Goal: Task Accomplishment & Management: Manage account settings

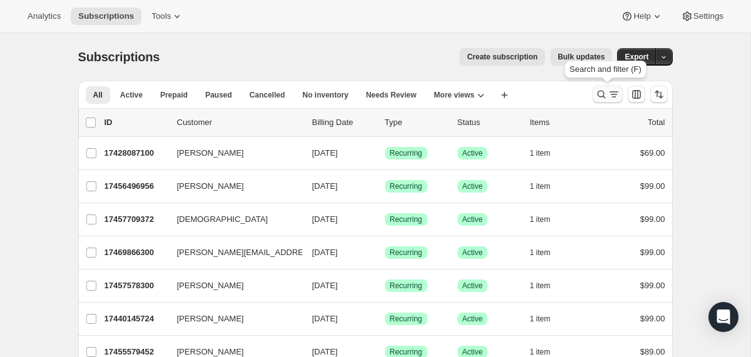
click at [606, 94] on icon "Search and filter results" at bounding box center [601, 94] width 13 height 13
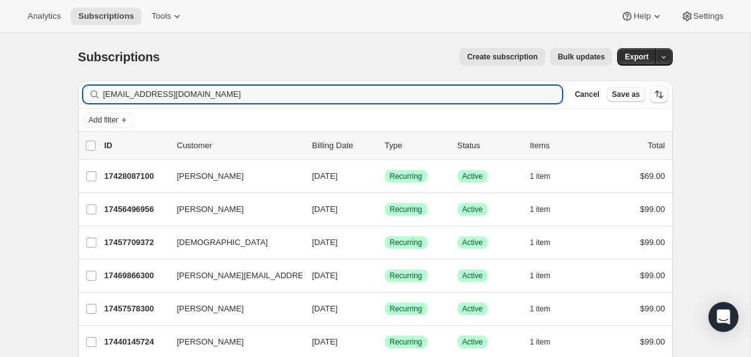
type input "[EMAIL_ADDRESS][DOMAIN_NAME]"
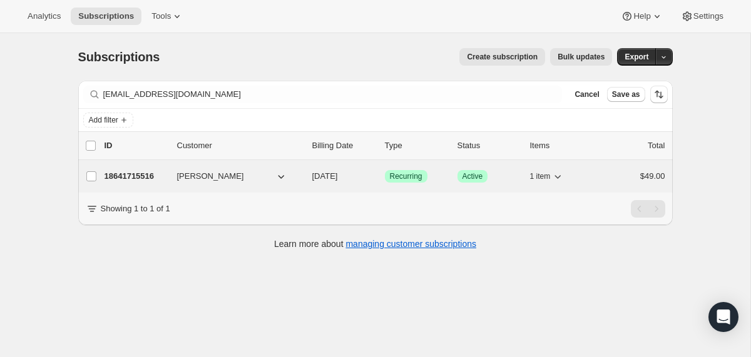
click at [110, 176] on p "18641715516" at bounding box center [136, 176] width 63 height 13
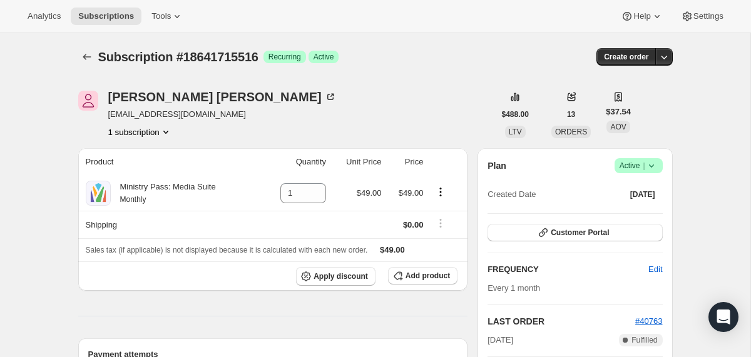
click at [652, 160] on icon at bounding box center [651, 166] width 13 height 13
click at [622, 207] on span "Cancel subscription" at bounding box center [635, 212] width 71 height 13
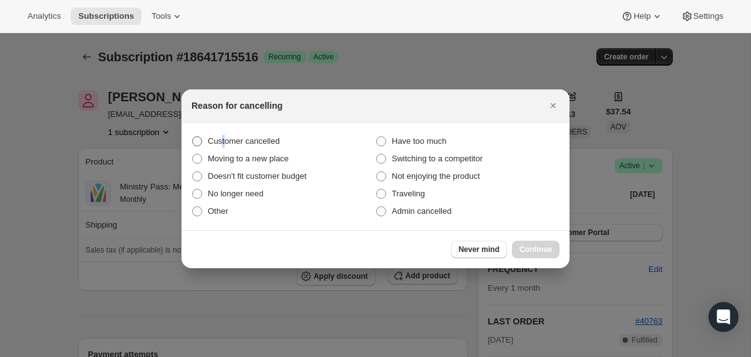
click at [223, 137] on span "Customer cancelled" at bounding box center [244, 140] width 72 height 9
click at [261, 143] on span "Customer cancelled" at bounding box center [244, 140] width 72 height 9
click at [193, 137] on input "Customer cancelled" at bounding box center [192, 136] width 1 height 1
radio input "true"
click at [547, 249] on span "Continue" at bounding box center [536, 250] width 33 height 10
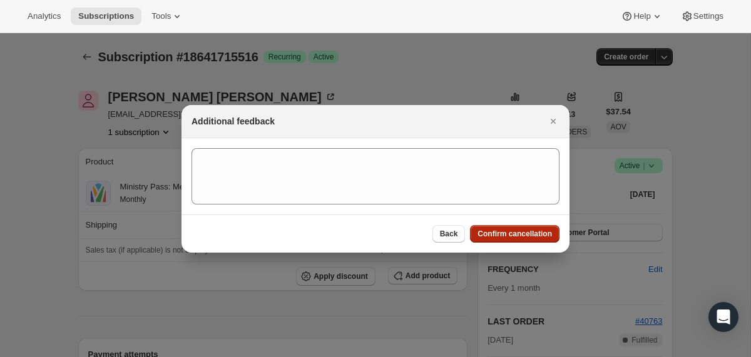
click at [504, 228] on button "Confirm cancellation" at bounding box center [515, 234] width 90 height 18
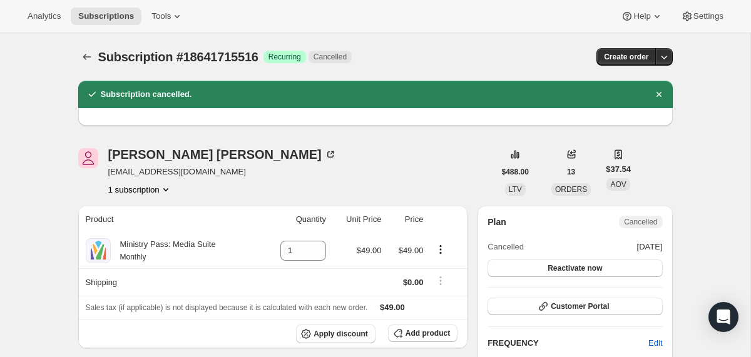
click at [86, 55] on icon "Subscriptions" at bounding box center [87, 57] width 13 height 13
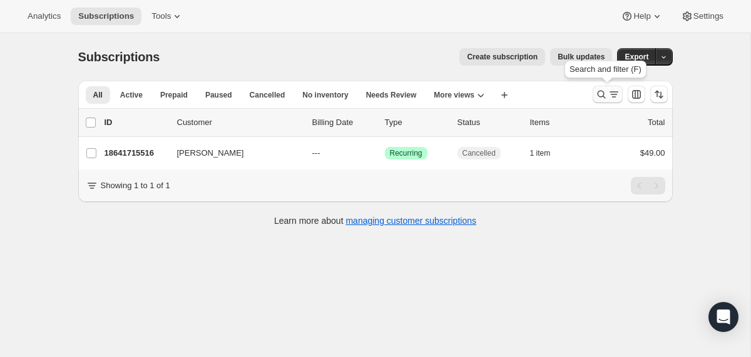
click at [608, 88] on icon "Search and filter results" at bounding box center [614, 94] width 13 height 13
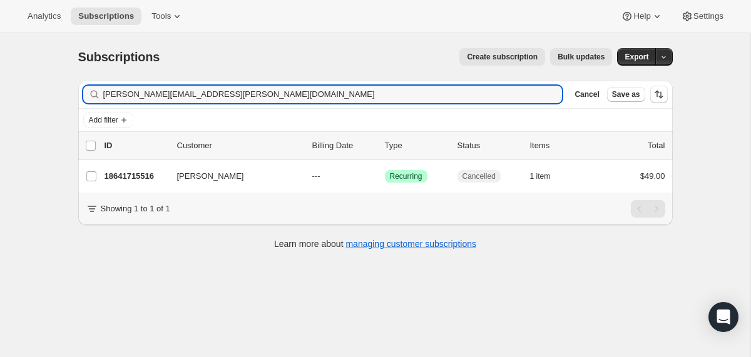
type input "[PERSON_NAME][EMAIL_ADDRESS][PERSON_NAME][DOMAIN_NAME]"
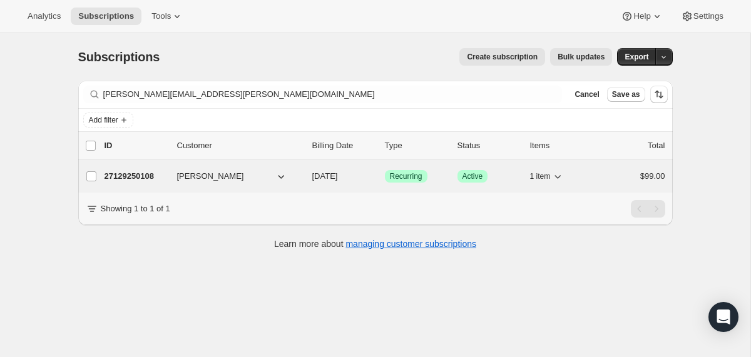
click at [118, 185] on div "27129250108 [PERSON_NAME] [DATE] Success Recurring Success Active 1 item $99.00" at bounding box center [385, 177] width 561 height 18
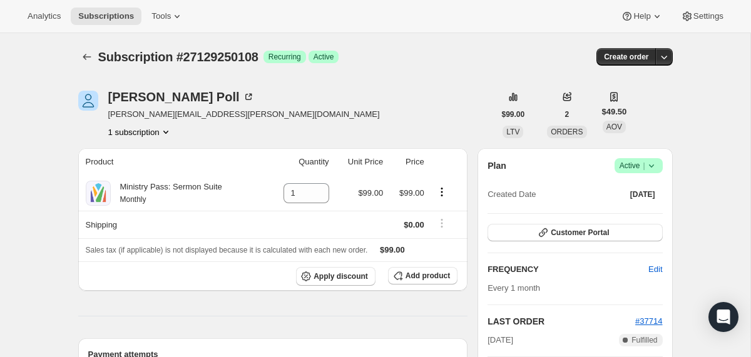
click at [654, 169] on icon at bounding box center [651, 166] width 13 height 13
click at [631, 210] on span "Cancel subscription" at bounding box center [635, 211] width 71 height 9
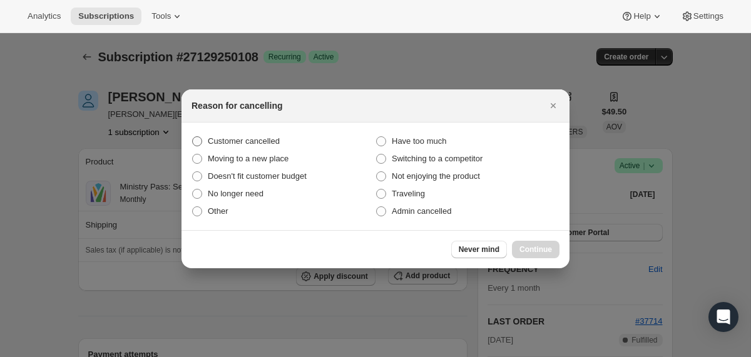
click at [247, 137] on span "Customer cancelled" at bounding box center [244, 140] width 72 height 9
click at [193, 137] on input "Customer cancelled" at bounding box center [192, 136] width 1 height 1
radio input "true"
click at [525, 242] on button "Continue" at bounding box center [536, 250] width 48 height 18
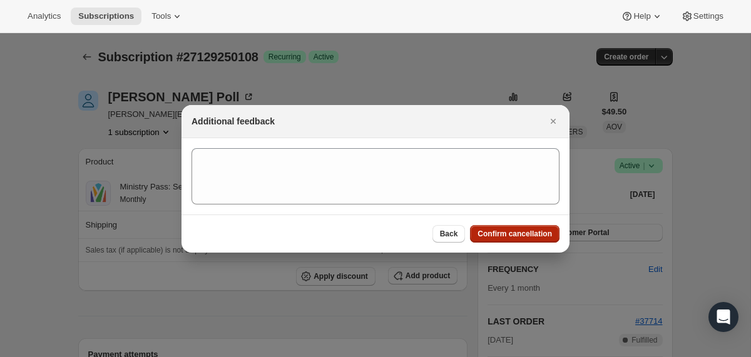
click at [551, 231] on span "Confirm cancellation" at bounding box center [515, 234] width 74 height 10
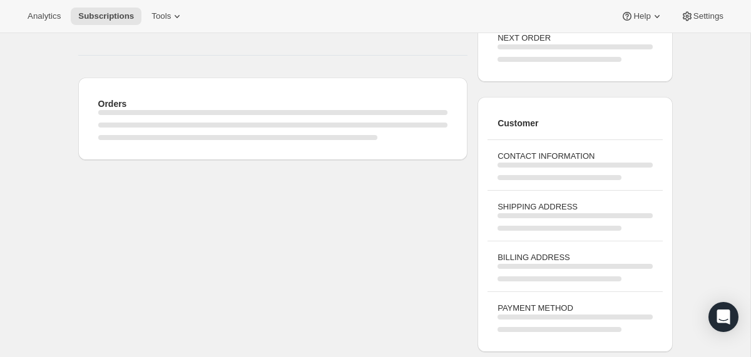
scroll to position [207, 0]
